Goal: Transaction & Acquisition: Purchase product/service

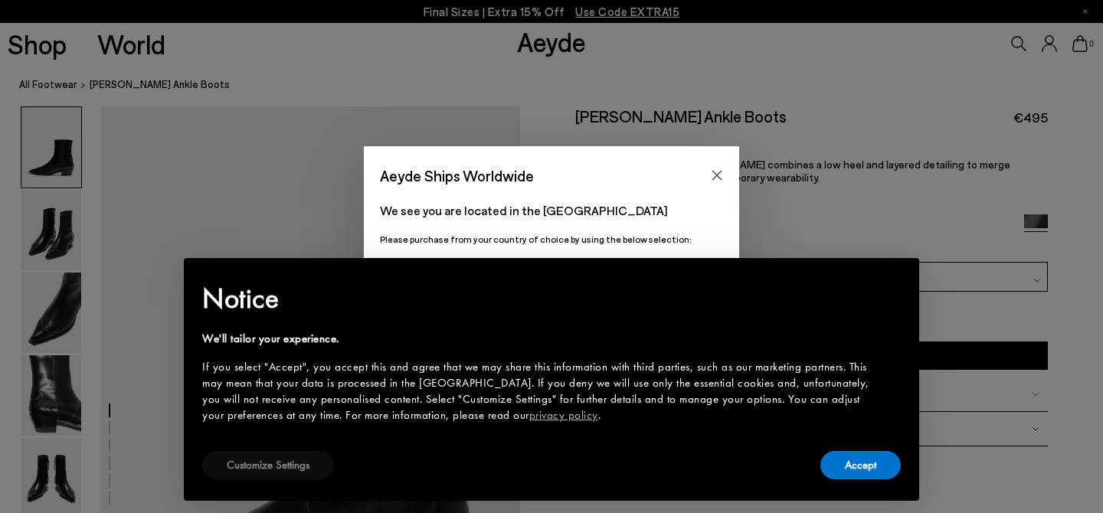
click at [285, 459] on button "Customize Settings" at bounding box center [268, 465] width 132 height 28
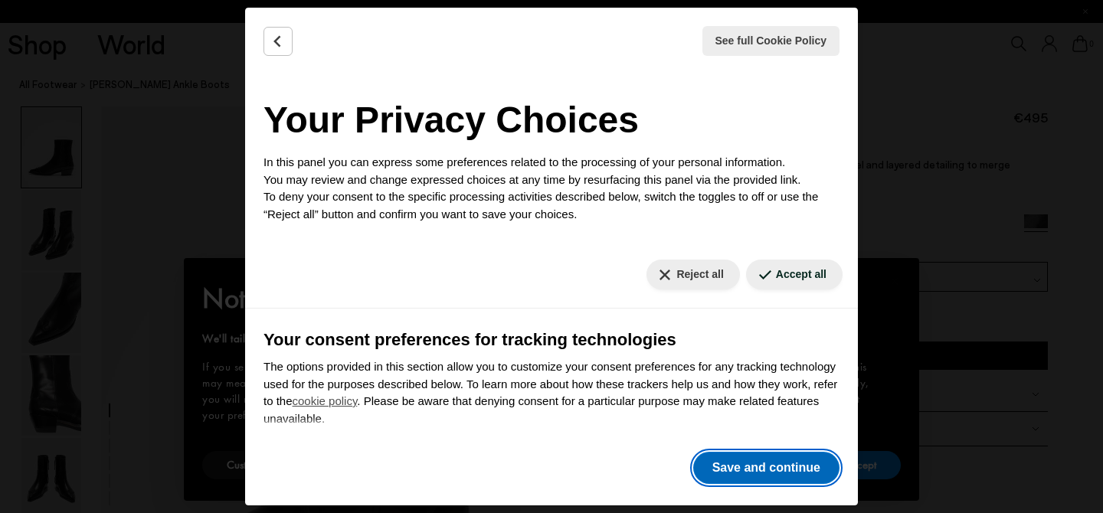
click at [744, 469] on button "Save and continue" at bounding box center [766, 468] width 146 height 32
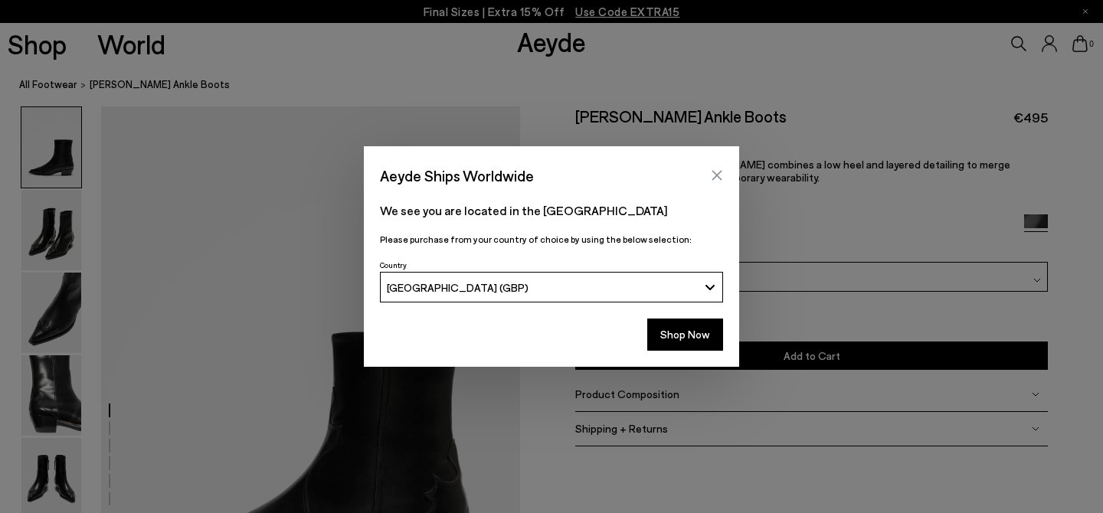
click at [721, 171] on icon "Close" at bounding box center [717, 176] width 10 height 10
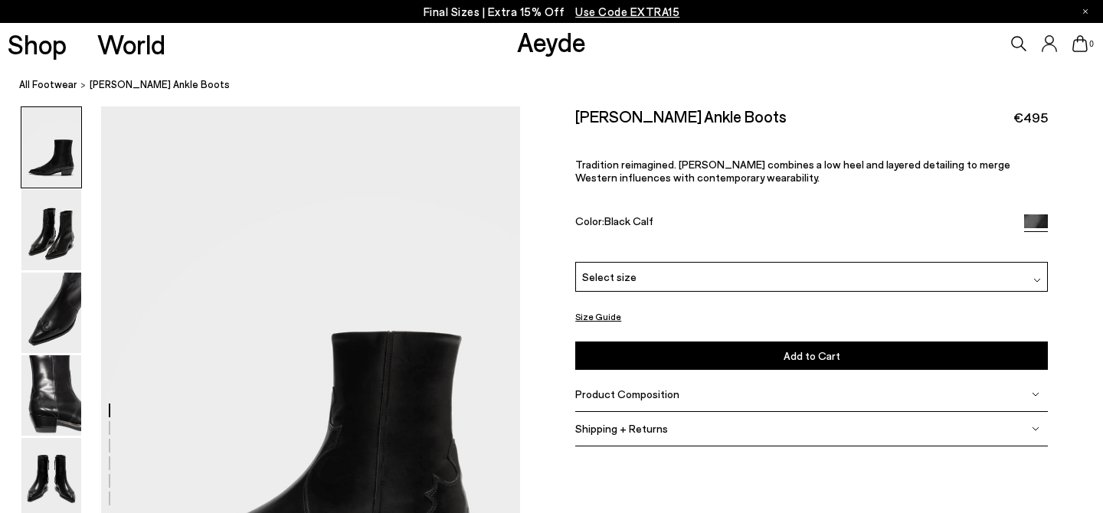
click at [607, 262] on div "Select size" at bounding box center [811, 277] width 472 height 30
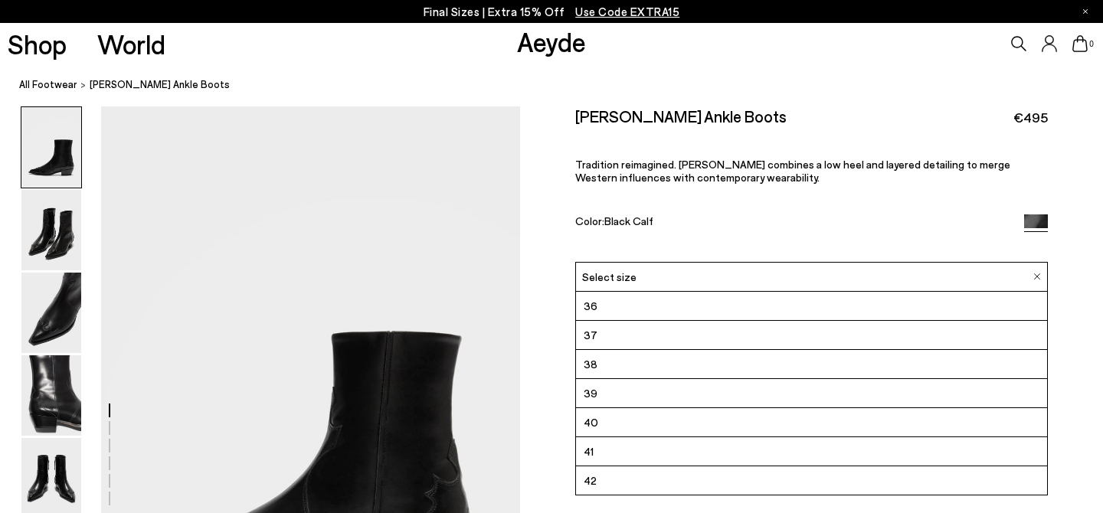
click at [697, 184] on div "[PERSON_NAME] Ankle Boots €495 Tradition reimagined. [PERSON_NAME] combines a l…" at bounding box center [811, 183] width 472 height 155
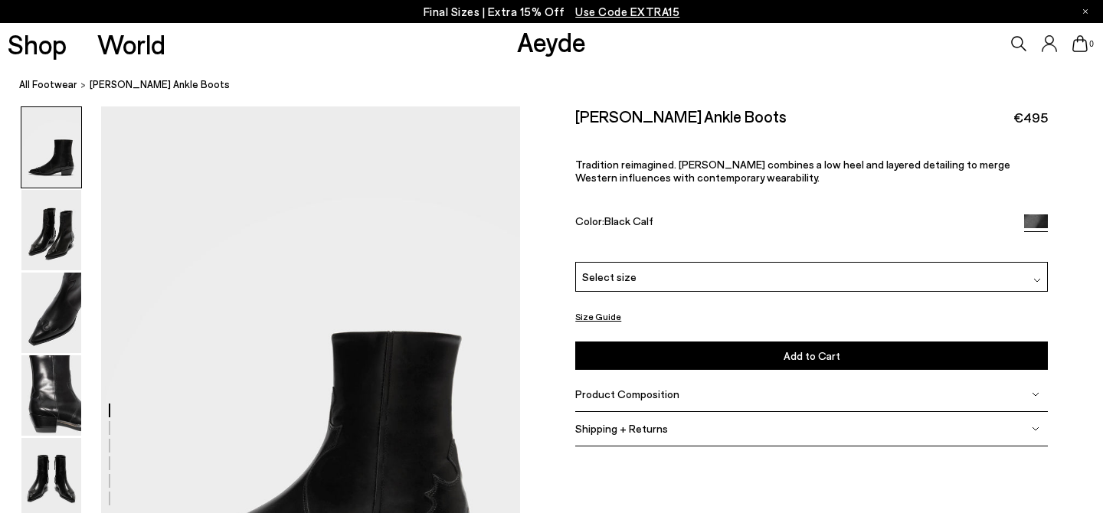
click at [675, 378] on div "Product Composition" at bounding box center [811, 395] width 472 height 34
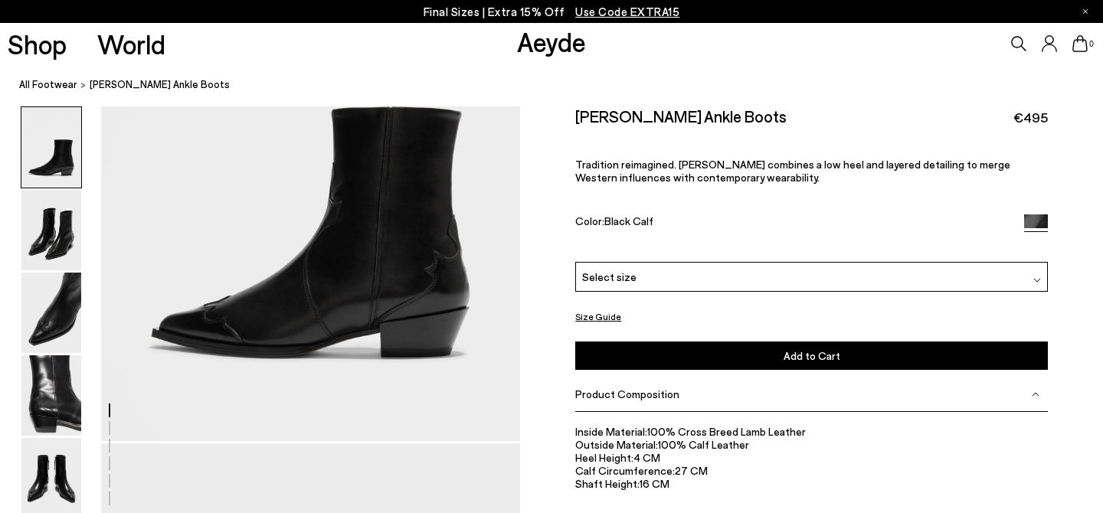
scroll to position [227, 0]
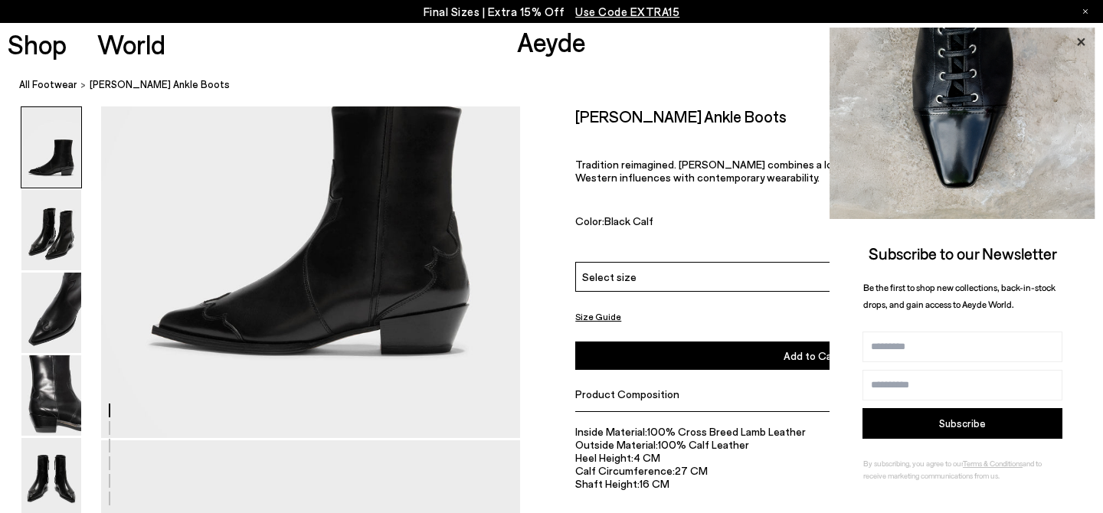
click at [1081, 44] on icon at bounding box center [1081, 42] width 20 height 20
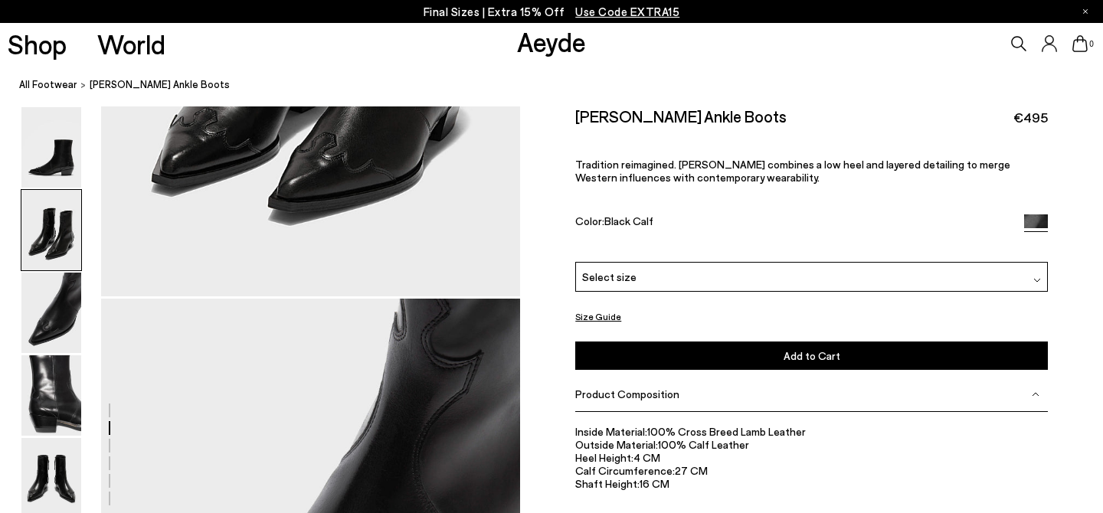
scroll to position [1022, 0]
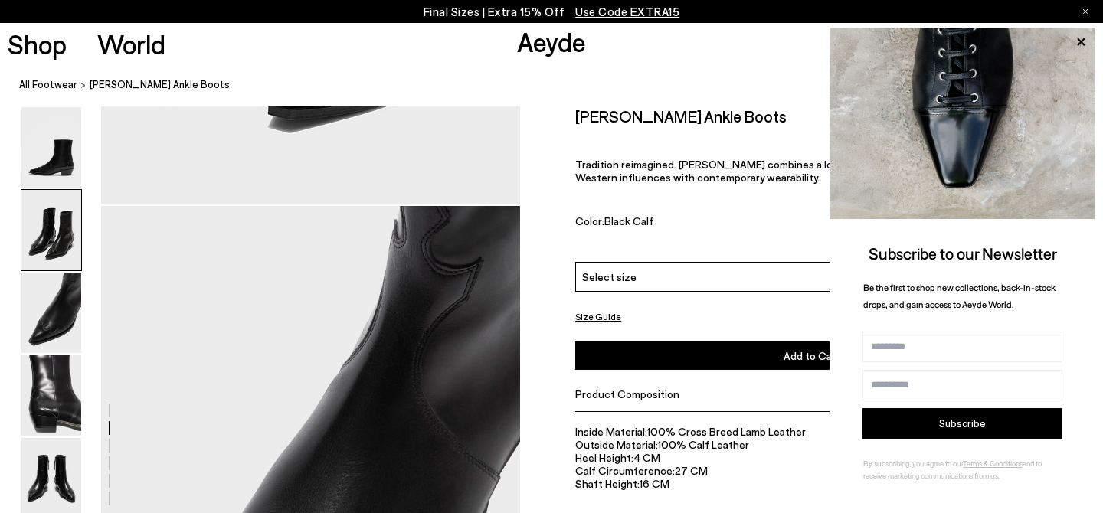
click at [744, 262] on div "Select size" at bounding box center [811, 277] width 472 height 30
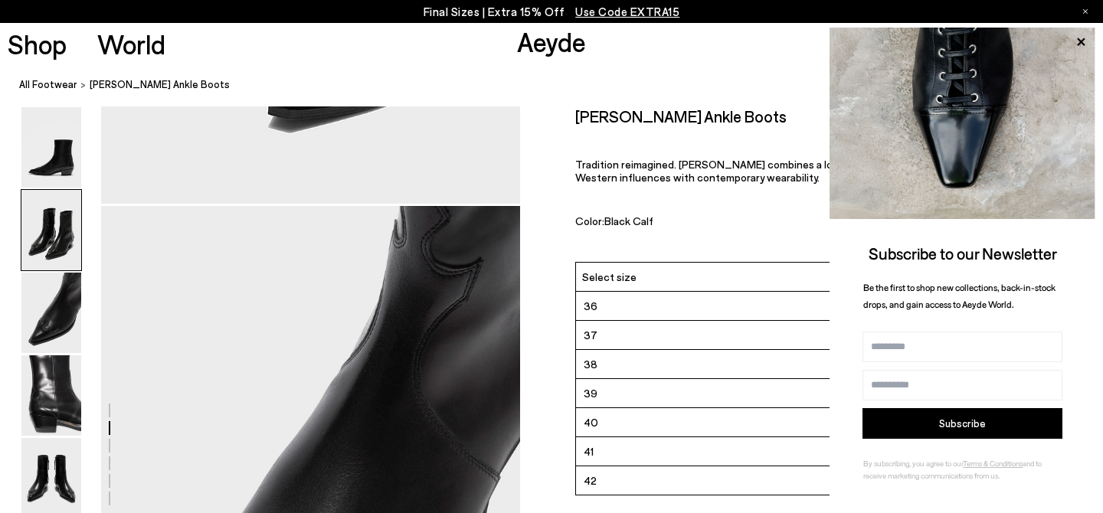
click at [620, 379] on li "39" at bounding box center [811, 393] width 471 height 29
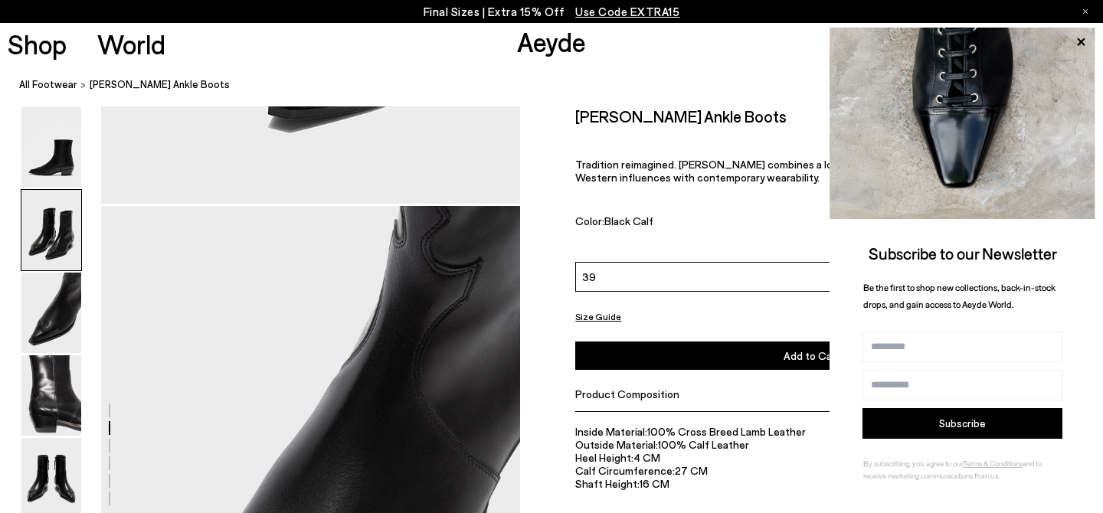
click at [739, 342] on button "Add to Cart Select a Size First" at bounding box center [811, 356] width 472 height 28
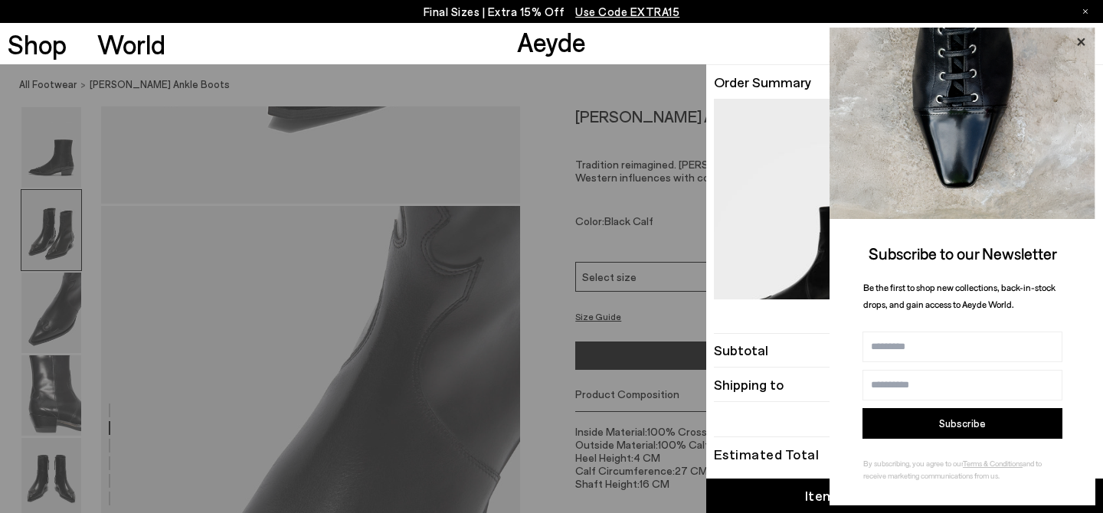
click at [1080, 41] on icon at bounding box center [1081, 42] width 8 height 8
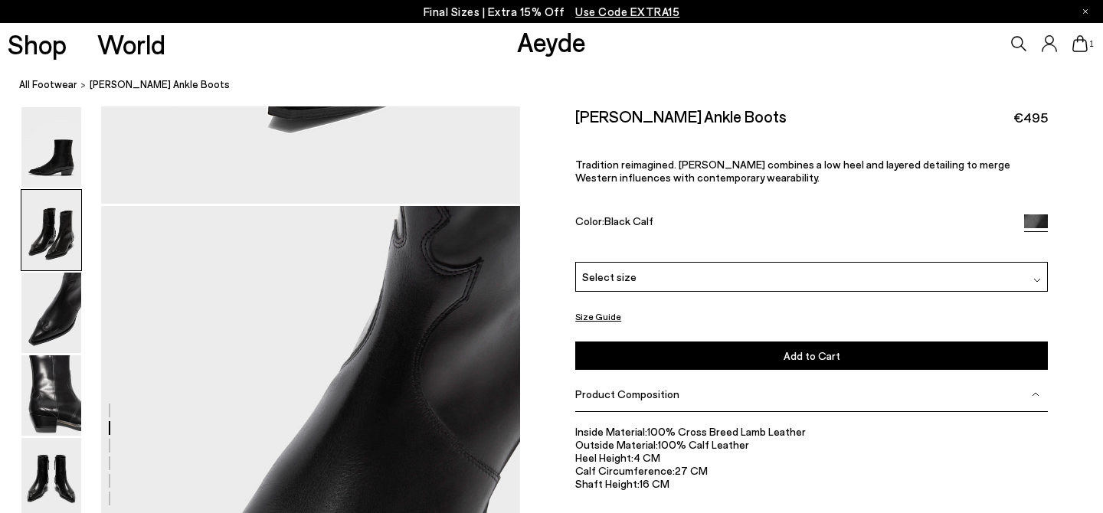
click at [864, 262] on div "Select size" at bounding box center [811, 277] width 472 height 30
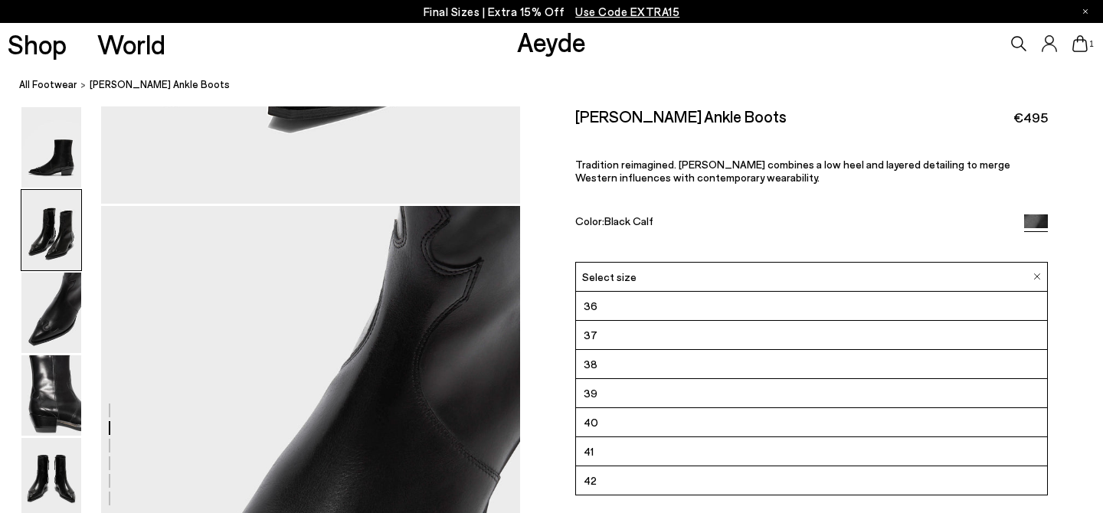
click at [754, 408] on li "40" at bounding box center [811, 422] width 471 height 29
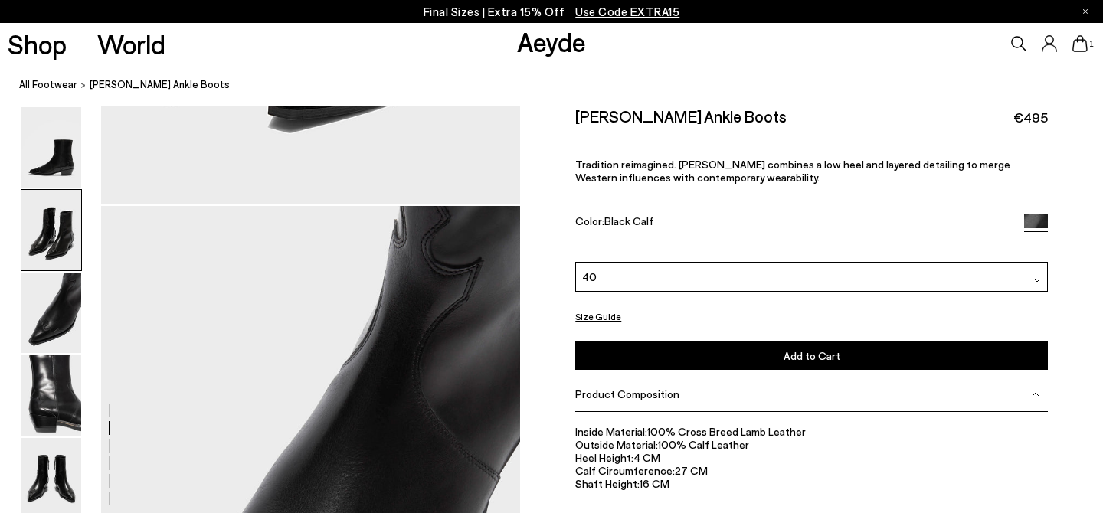
click at [707, 342] on button "Add to Cart Select a Size First" at bounding box center [811, 356] width 472 height 28
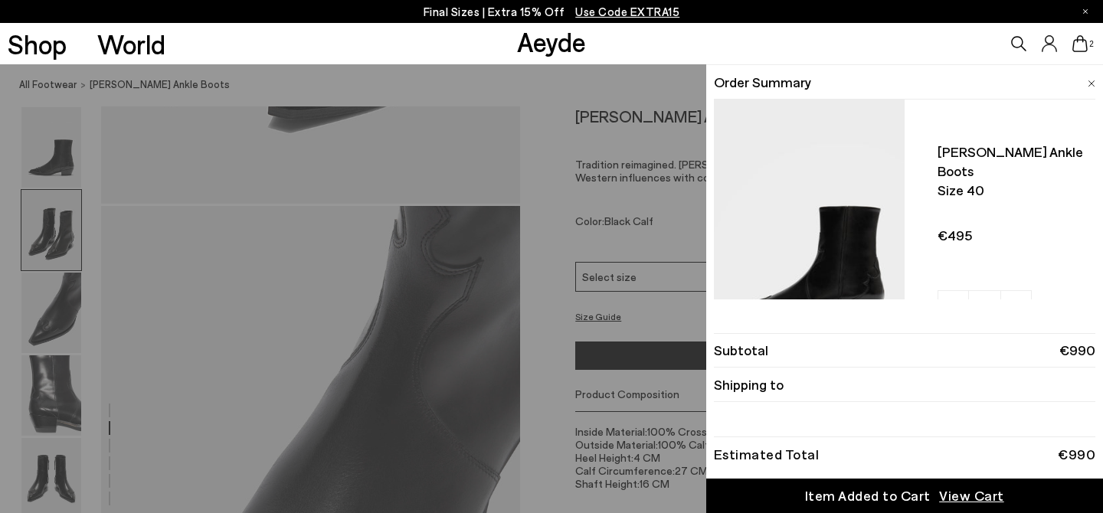
click at [969, 495] on span "View Cart" at bounding box center [971, 495] width 65 height 19
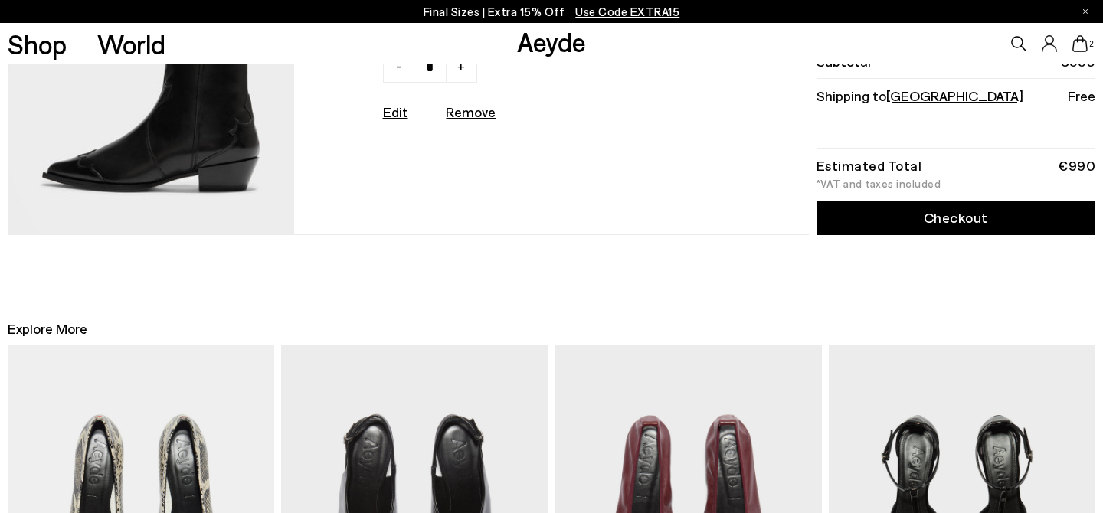
scroll to position [422, 0]
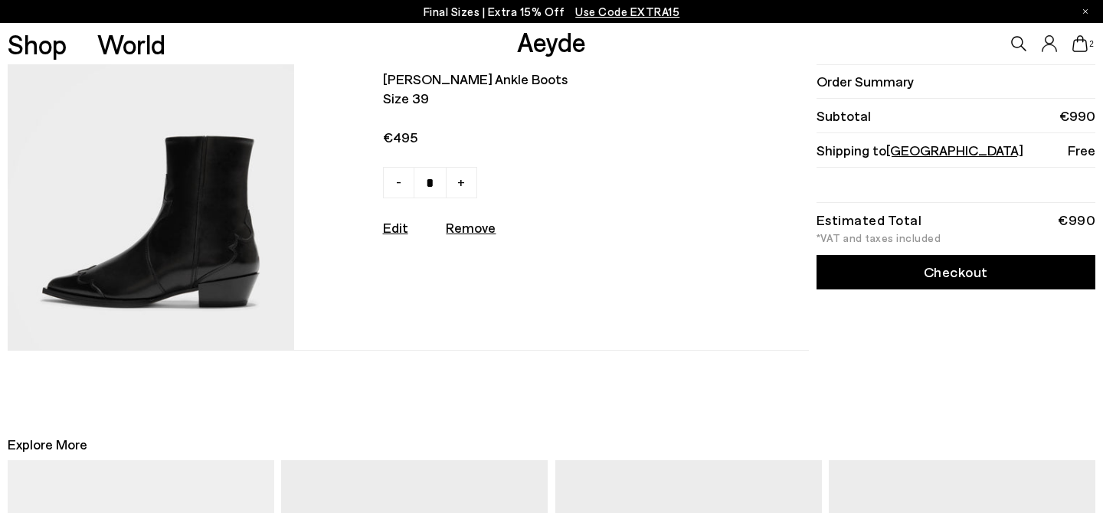
click at [861, 280] on link "Checkout" at bounding box center [955, 272] width 279 height 34
